Goal: Task Accomplishment & Management: Manage account settings

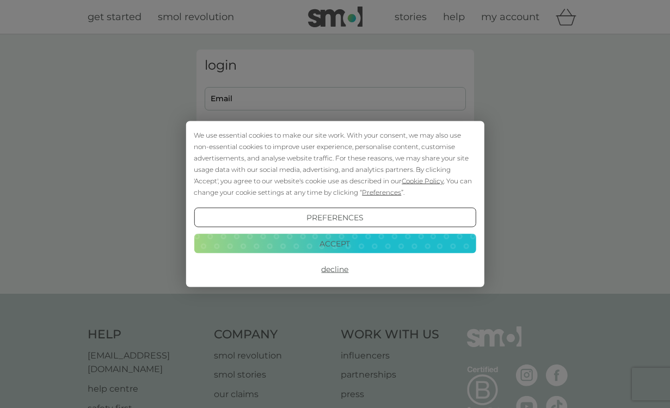
click at [326, 243] on button "Accept" at bounding box center [335, 244] width 282 height 20
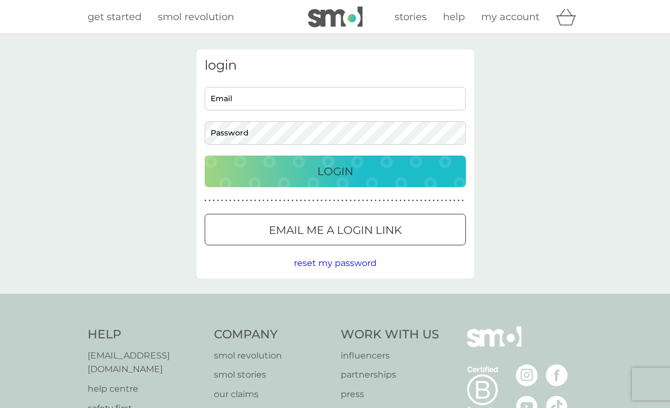
click at [299, 92] on input "Email" at bounding box center [335, 98] width 261 height 23
click at [300, 102] on input "Email" at bounding box center [335, 98] width 261 height 23
click at [295, 145] on div "login Email Password Login ● ● ● ● ● ● ● ● ● ● ● ● ● ● ● ● ● ● ● ● ● ● ● ● ● ● …" at bounding box center [336, 164] width 278 height 229
click at [298, 103] on input "Email" at bounding box center [335, 98] width 261 height 23
type input "alexleocross"
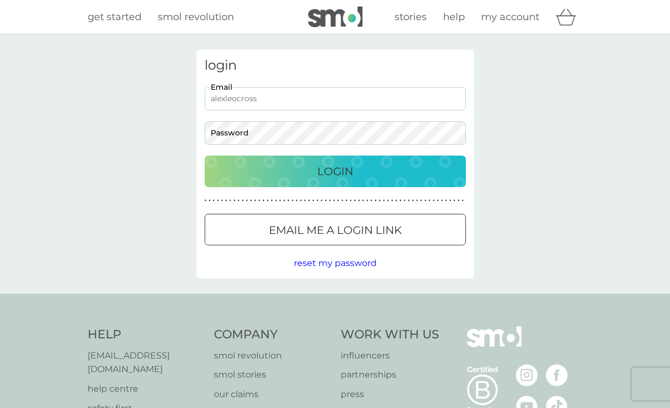
click at [342, 234] on div at bounding box center [335, 230] width 39 height 11
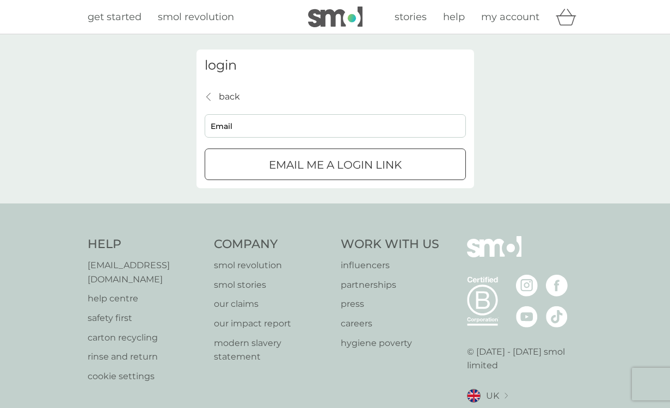
click at [298, 126] on input "Email" at bounding box center [335, 125] width 261 height 23
type input "[EMAIL_ADDRESS][DOMAIN_NAME]"
click at [315, 156] on p "Email me a login link" at bounding box center [335, 164] width 133 height 17
